Goal: Task Accomplishment & Management: Use online tool/utility

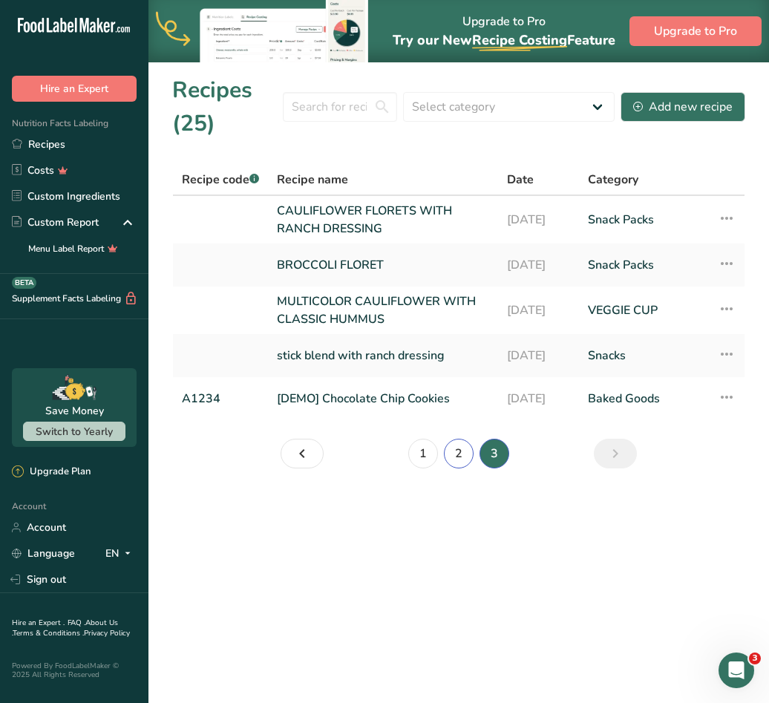
click at [453, 456] on link "2" at bounding box center [459, 453] width 30 height 30
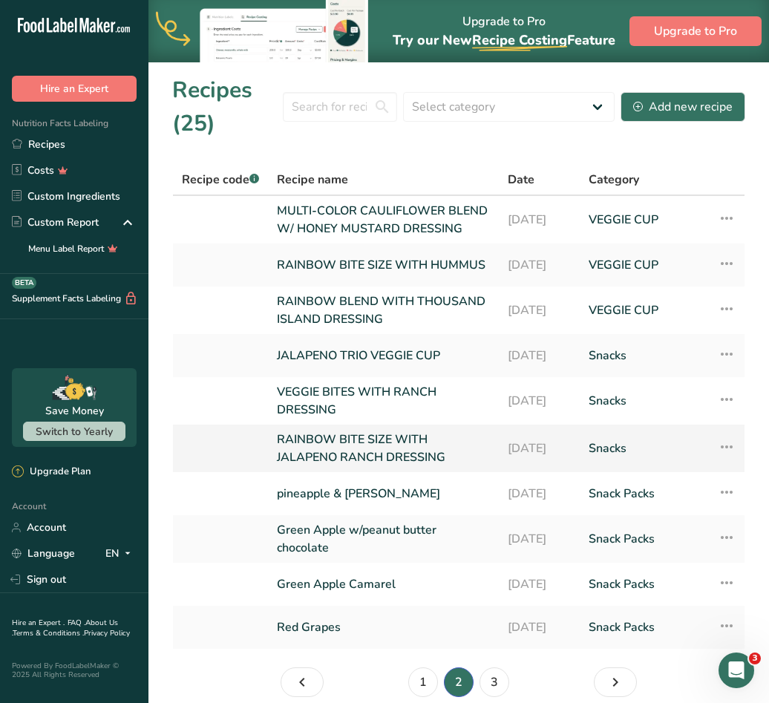
click at [375, 461] on link "RAINBOW BITE SIZE WITH JALAPENO RANCH DRESSING" at bounding box center [383, 448] width 213 height 36
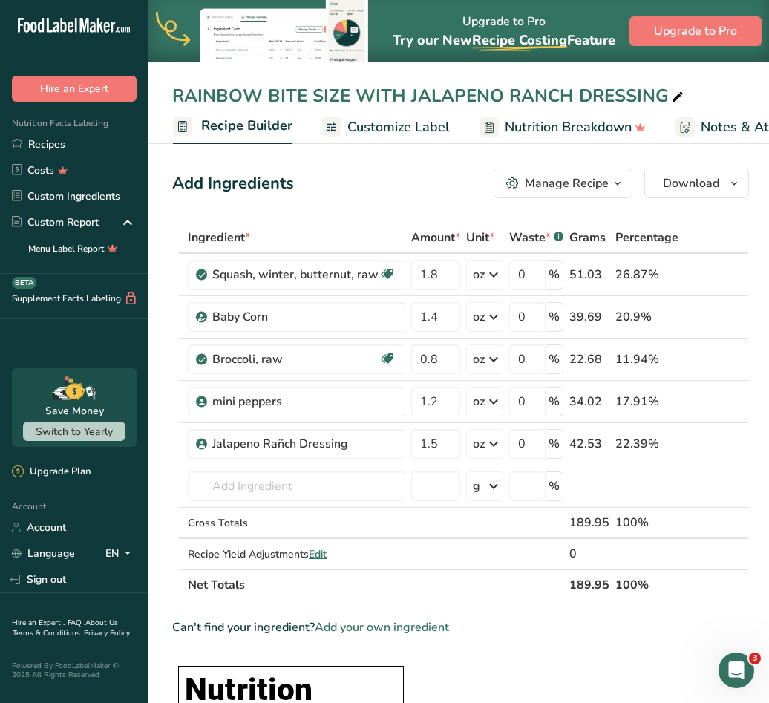
click at [377, 132] on span "Customize Label" at bounding box center [398, 127] width 102 height 20
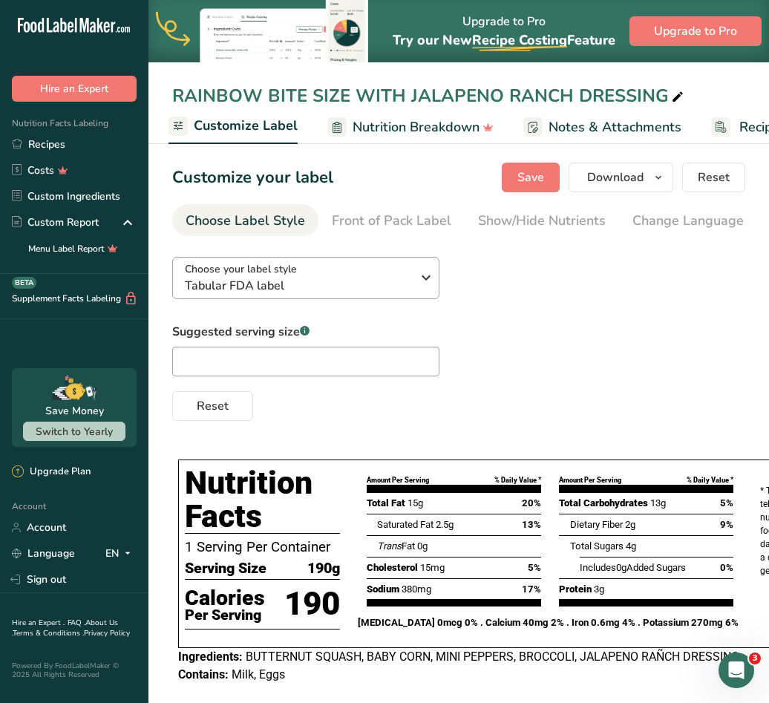
scroll to position [34, 0]
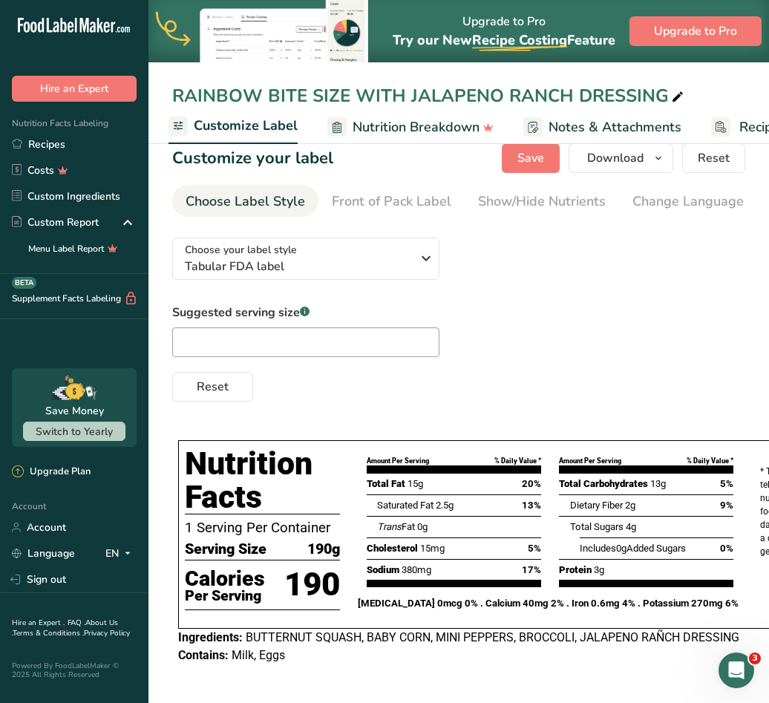
drag, startPoint x: 562, startPoint y: 690, endPoint x: 622, endPoint y: 686, distance: 60.3
click at [622, 686] on section "Customize your label Save Download Choose what to show on your downloaded label…" at bounding box center [458, 410] width 620 height 583
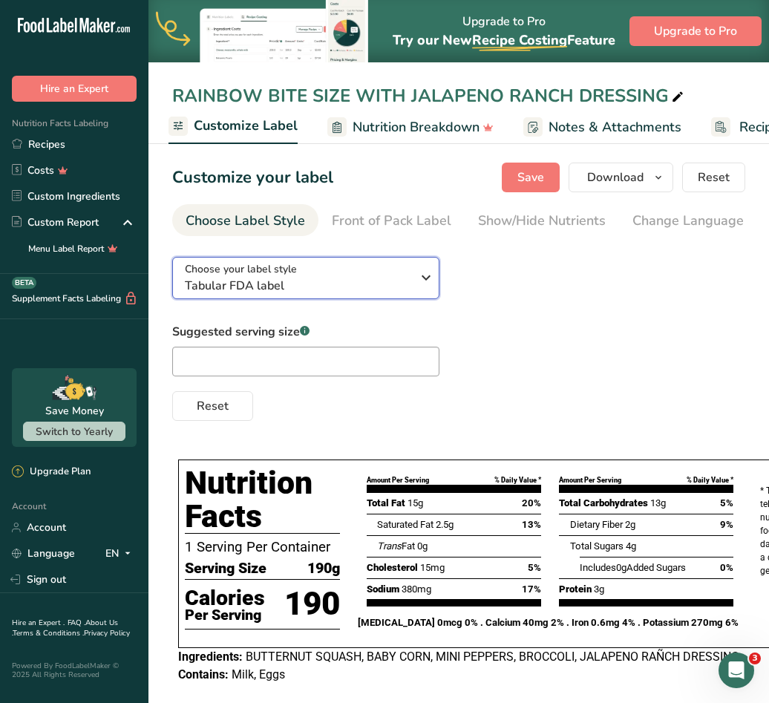
click at [395, 289] on span "Tabular FDA label" at bounding box center [298, 286] width 226 height 18
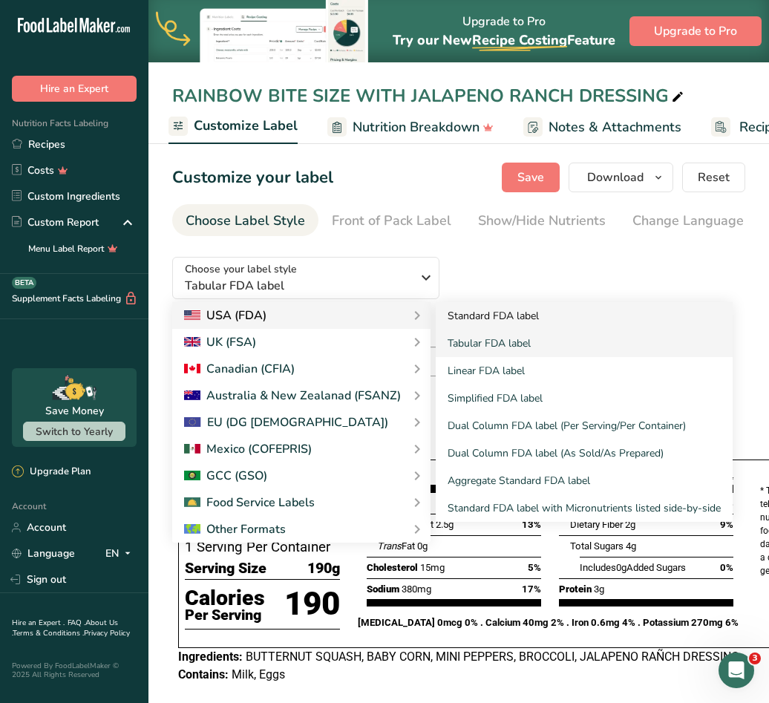
click at [530, 318] on link "Standard FDA label" at bounding box center [583, 315] width 297 height 27
type textarea "Butternut Squash, Jalapeno Rañch Dressing, Baby Corn, mini peppers, Broccoli"
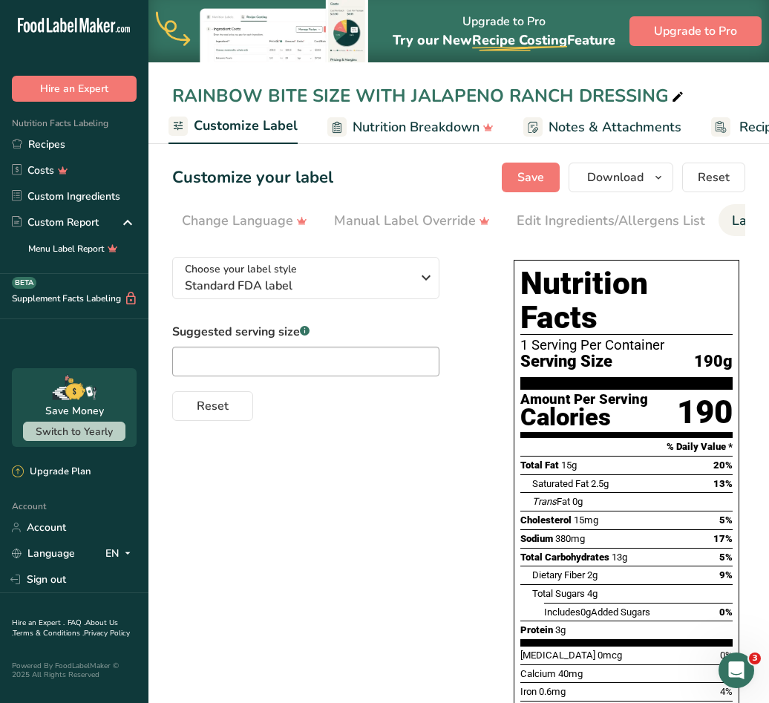
click at [629, 218] on div "Edit Ingredients/Allergens List" at bounding box center [610, 221] width 188 height 20
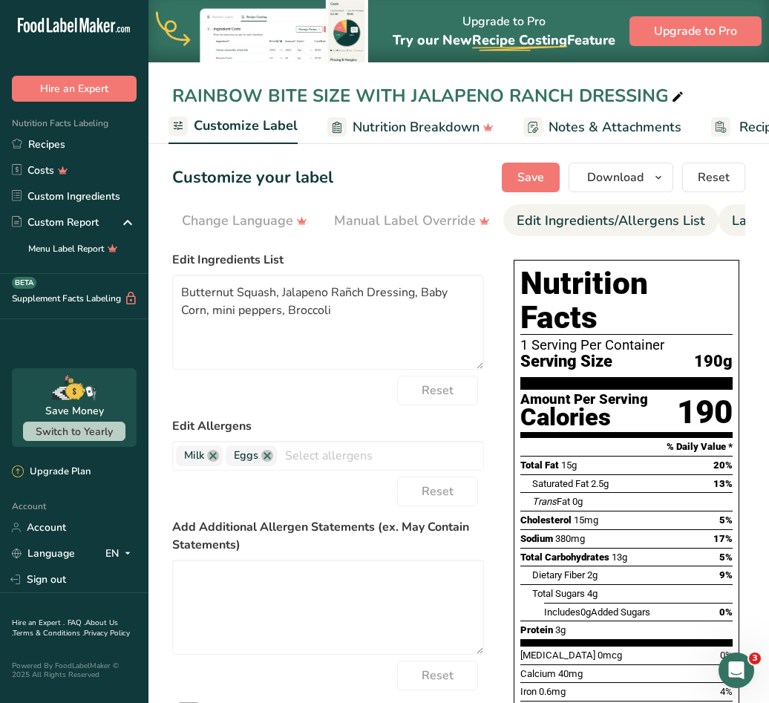
scroll to position [0, 541]
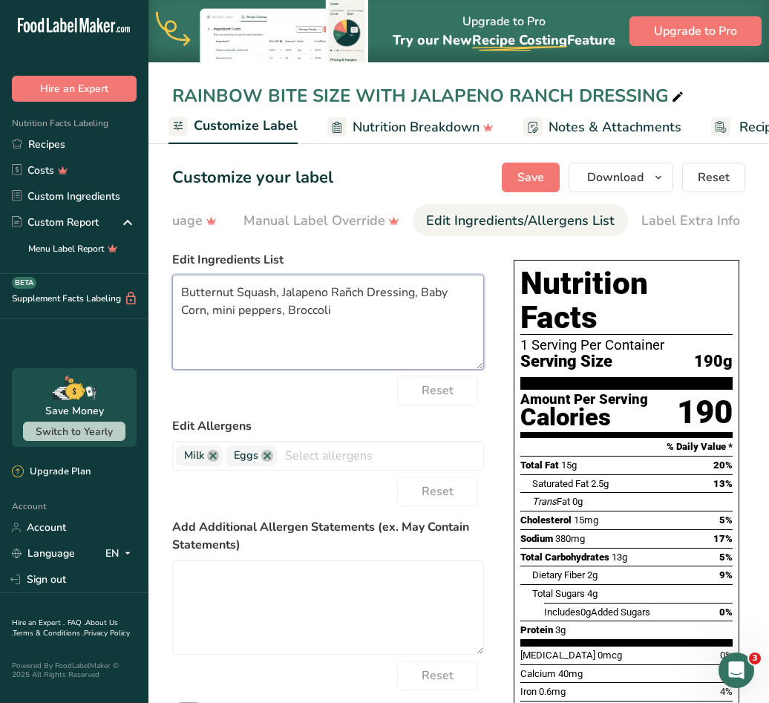
drag, startPoint x: 362, startPoint y: 321, endPoint x: 179, endPoint y: 298, distance: 184.7
click at [179, 298] on textarea "Butternut Squash, Jalapeno Rañch Dressing, Baby Corn, mini peppers, Broccoli" at bounding box center [328, 322] width 312 height 95
drag, startPoint x: 218, startPoint y: 295, endPoint x: 307, endPoint y: 320, distance: 92.3
click at [307, 320] on textarea "Butternut Squash, Jalapeno Rañch Dressing, Baby Corn, mini peppers, Broccoli" at bounding box center [328, 322] width 312 height 95
drag, startPoint x: 348, startPoint y: 310, endPoint x: 180, endPoint y: 292, distance: 168.7
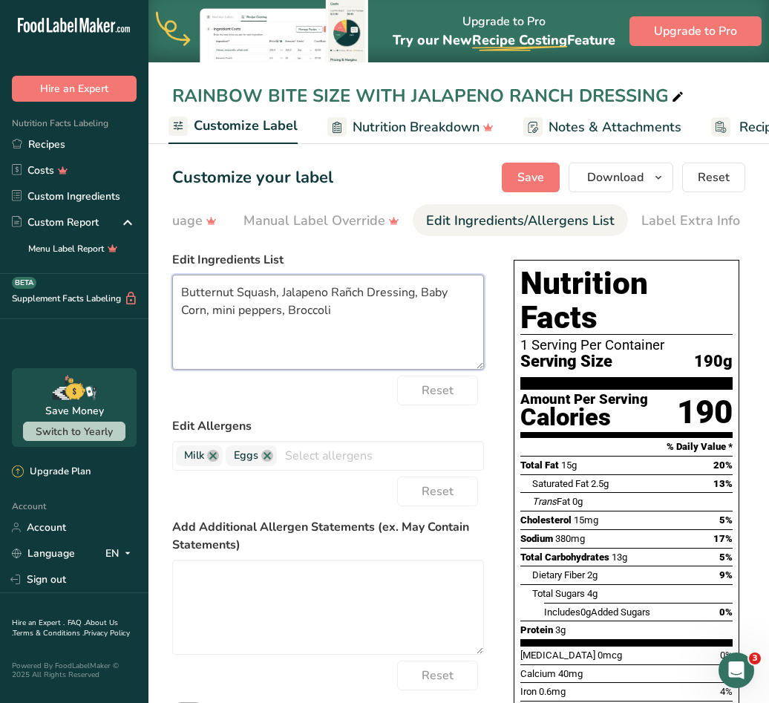
click at [180, 292] on textarea "Butternut Squash, Jalapeno Rañch Dressing, Baby Corn, mini peppers, Broccoli" at bounding box center [328, 322] width 312 height 95
click at [321, 339] on textarea "Butternut Squash, Jalapeno Rañch Dressing, Baby Corn, mini peppers, Broccoli" at bounding box center [328, 322] width 312 height 95
click at [341, 321] on textarea "Butternut Squash, Jalapeno Rañch Dressing, Baby Corn, mini peppers, Broccoli" at bounding box center [328, 322] width 312 height 95
drag, startPoint x: 343, startPoint y: 317, endPoint x: 177, endPoint y: 297, distance: 166.7
click at [174, 297] on textarea "Butternut Squash, Jalapeno Rañch Dressing, Baby Corn, mini peppers, Broccoli" at bounding box center [328, 322] width 312 height 95
